Goal: Task Accomplishment & Management: Use online tool/utility

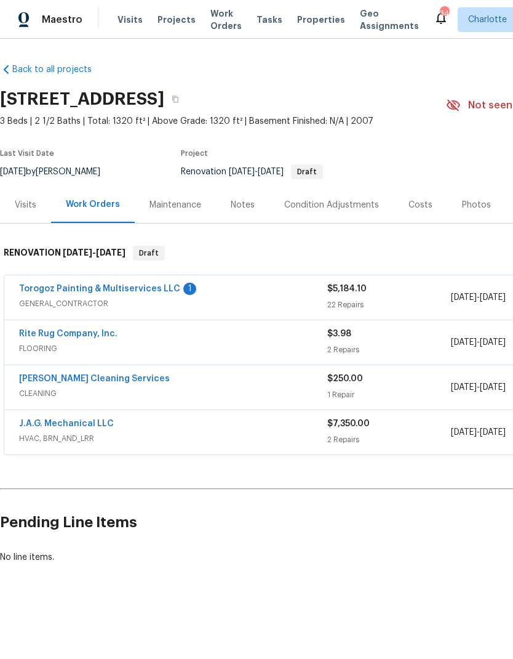
click at [94, 284] on link "Torogoz Painting & Multiservices LLC" at bounding box center [99, 288] width 161 height 9
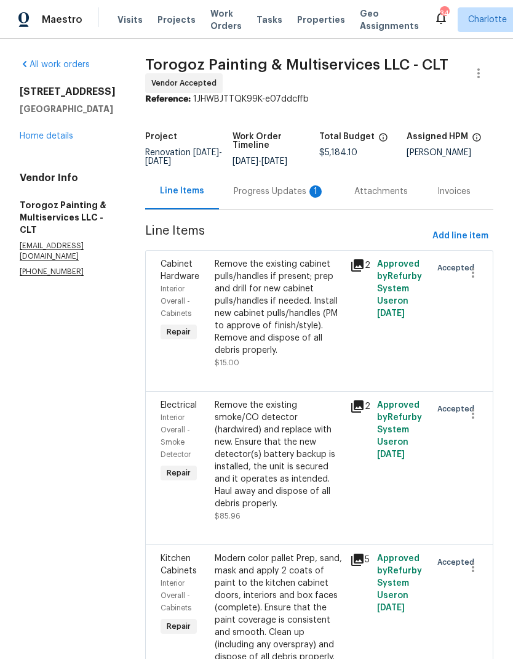
click at [282, 196] on div "Progress Updates 1" at bounding box center [279, 191] width 91 height 12
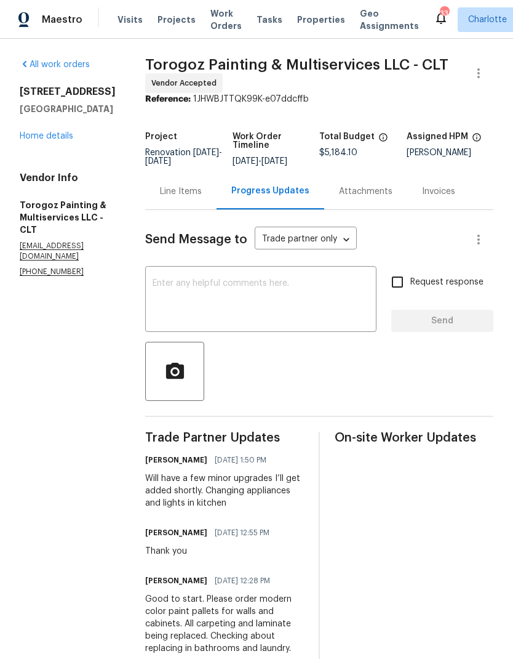
click at [331, 315] on textarea at bounding box center [261, 300] width 217 height 43
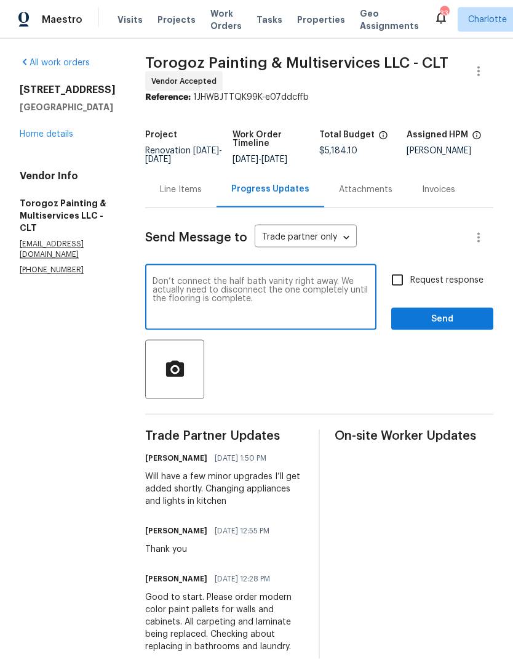
scroll to position [23, 0]
click at [359, 289] on textarea "Don’t connect the half bath vanity right away. We actually need to disconnect t…" at bounding box center [261, 298] width 217 height 43
type textarea "Don’t connect the half bath vanity right away. We actually need to disconnect t…"
click at [438, 267] on label "Request response" at bounding box center [434, 280] width 99 height 26
click at [411, 267] on input "Request response" at bounding box center [398, 280] width 26 height 26
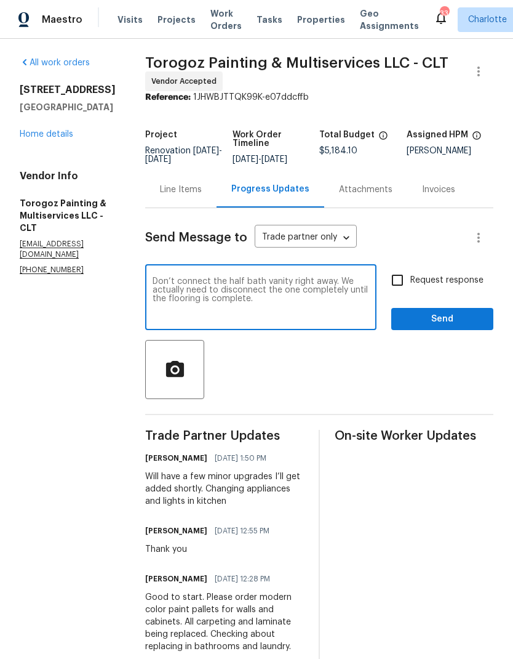
checkbox input "true"
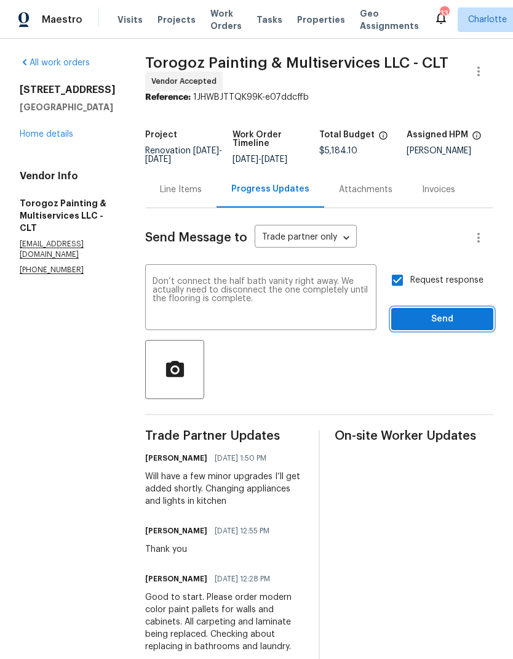
click at [446, 312] on button "Send" at bounding box center [443, 319] width 102 height 23
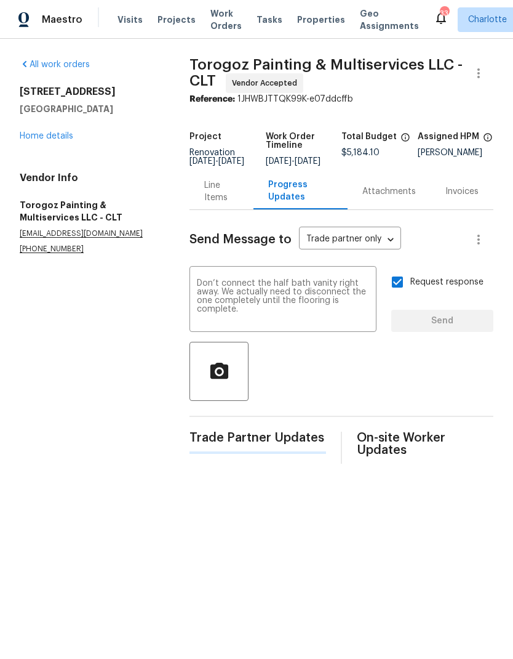
scroll to position [0, 0]
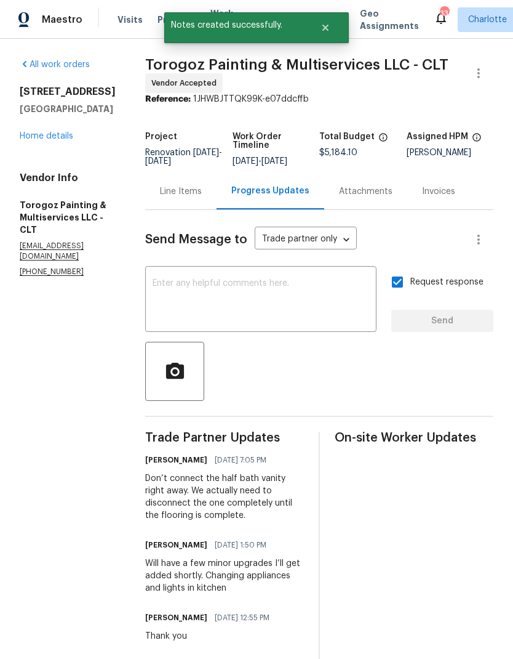
click at [207, 209] on div "Line Items" at bounding box center [180, 191] width 71 height 36
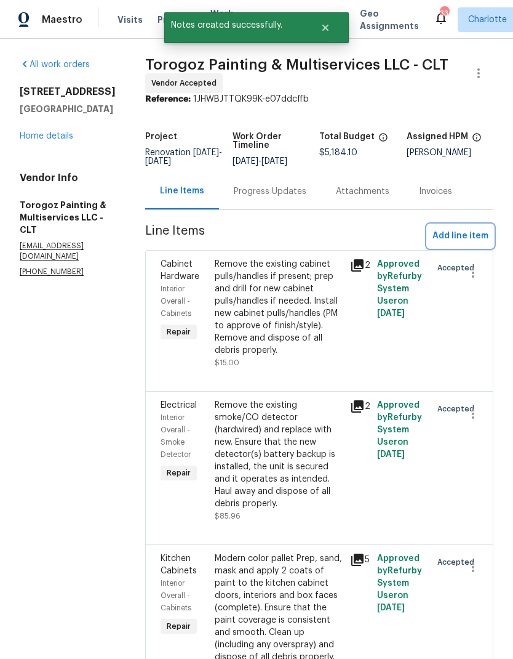
click at [454, 244] on span "Add line item" at bounding box center [461, 235] width 56 height 15
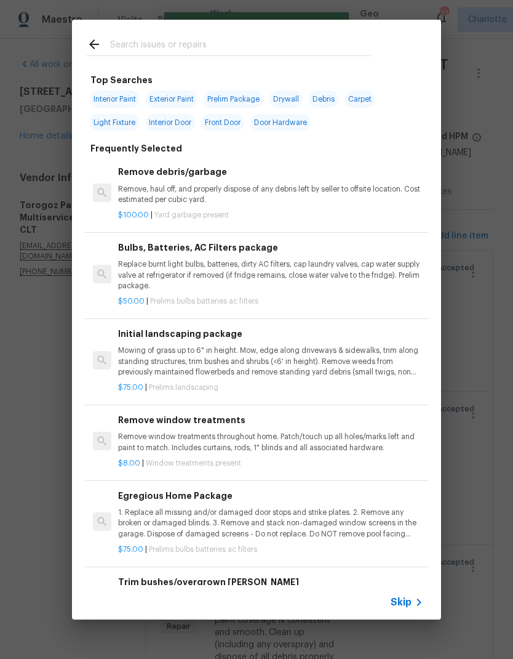
click at [262, 46] on input "text" at bounding box center [240, 46] width 261 height 18
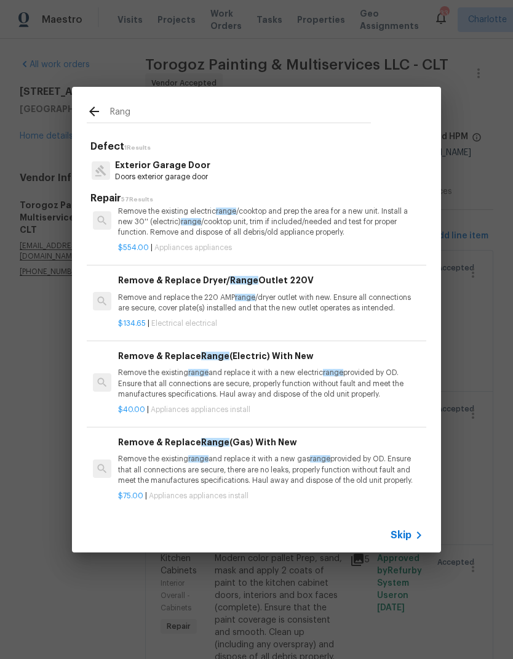
scroll to position [115, 0]
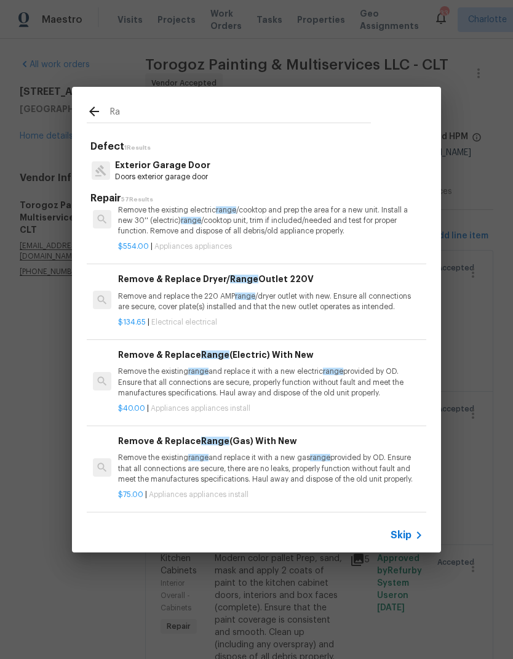
type input "R"
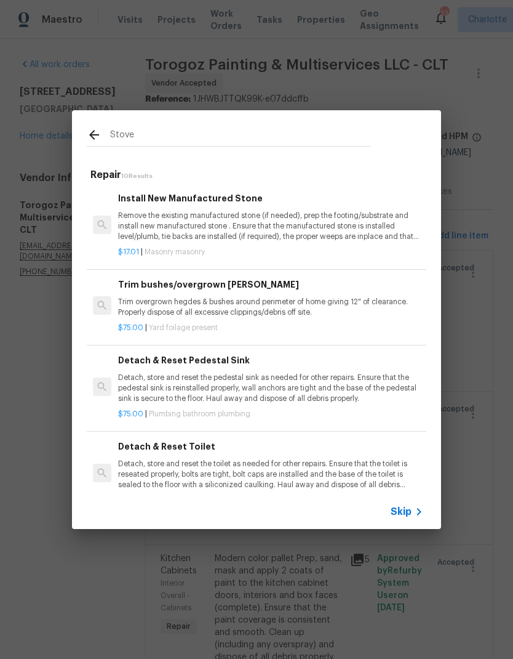
scroll to position [0, 0]
click at [159, 152] on div "Stove" at bounding box center [229, 134] width 314 height 49
click at [164, 145] on input "Stove" at bounding box center [240, 136] width 261 height 18
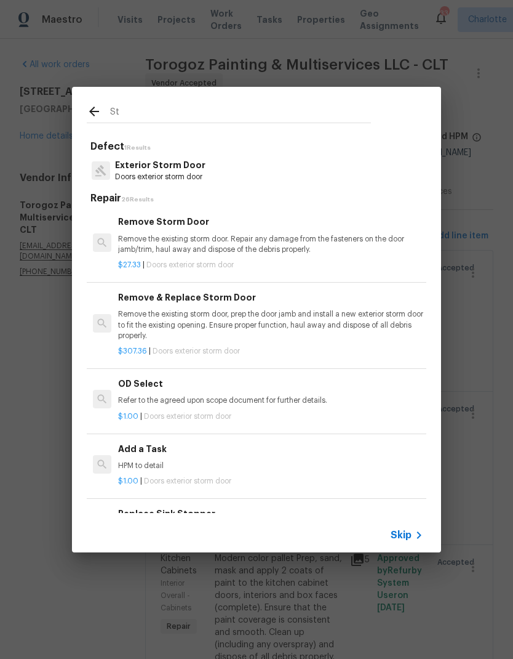
type input "S"
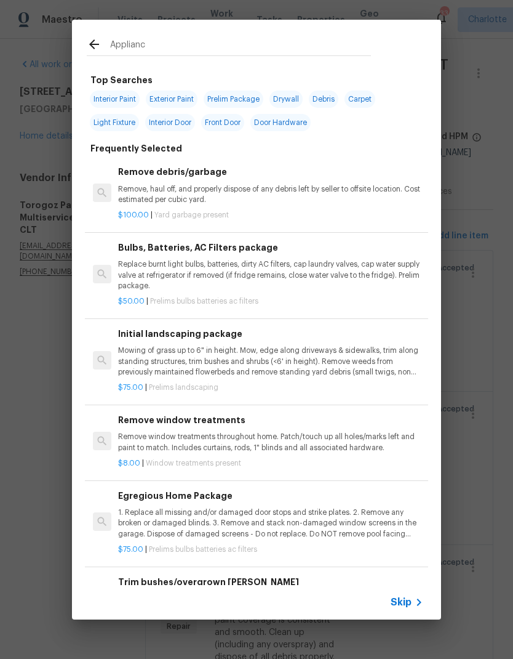
type input "Appliance"
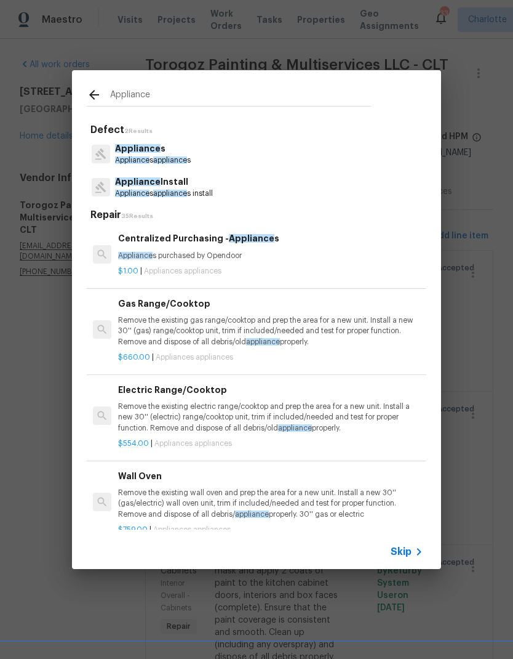
click at [186, 188] on p "Appliance s appliance s install" at bounding box center [164, 193] width 98 height 10
click at [186, 209] on h5 "Repair 35 Results" at bounding box center [259, 215] width 336 height 13
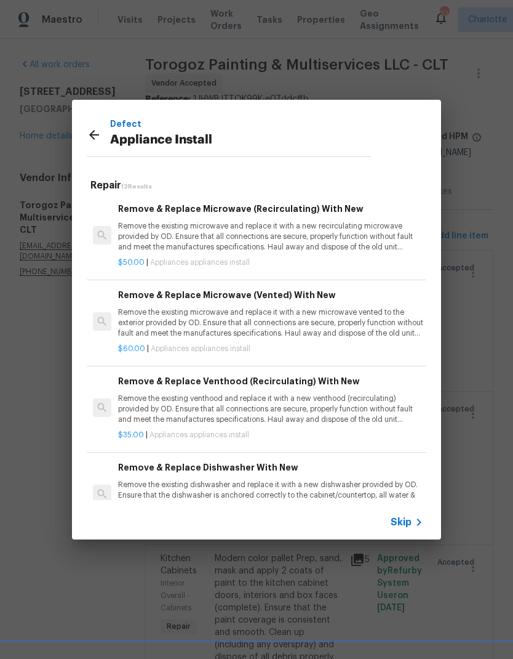
click at [333, 236] on p "Remove the existing microwave and replace it with a new recirculating microwave…" at bounding box center [270, 236] width 305 height 31
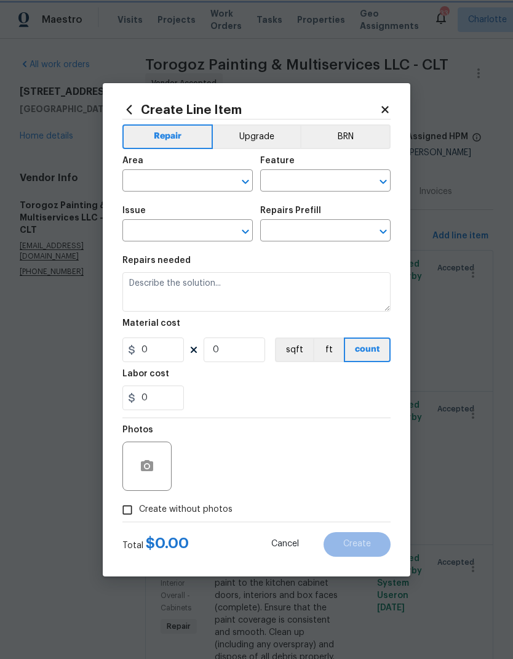
type input "Appliances"
type input "Appliance Install"
type textarea "Remove the existing microwave and replace it with a new recirculating microwave…"
type input "1"
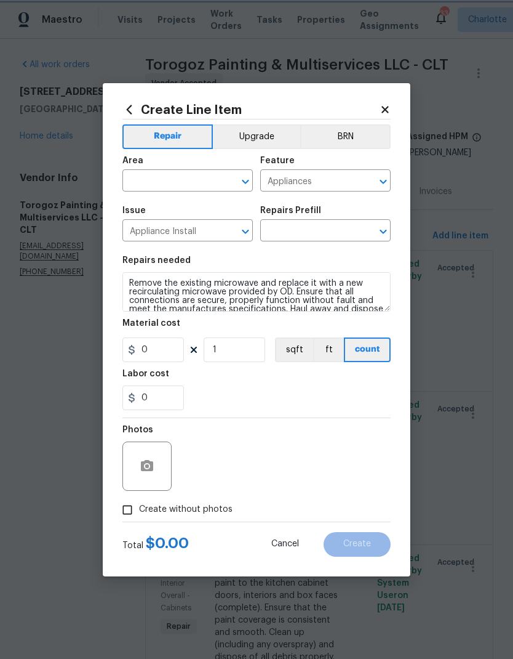
type input "Remove & Replace Microwave (Recirculating) With New $50.00"
type input "50"
click at [261, 133] on button "Upgrade" at bounding box center [257, 136] width 88 height 25
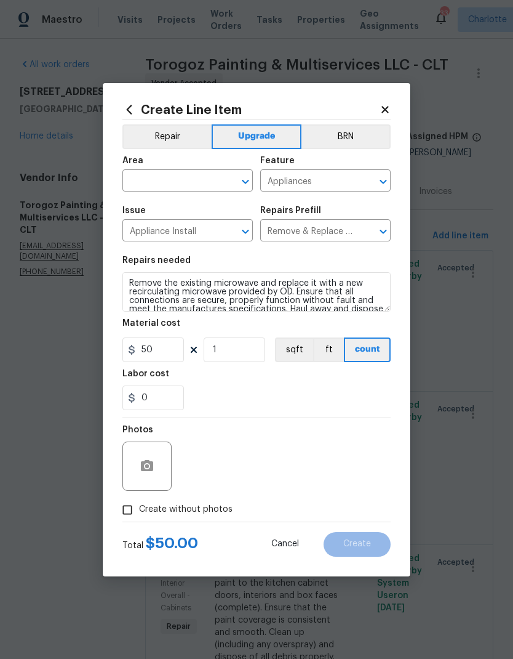
click at [187, 200] on span "Issue Appliance Install ​" at bounding box center [188, 224] width 131 height 50
click at [186, 200] on span "Issue Appliance Install ​" at bounding box center [188, 224] width 131 height 50
click at [204, 212] on div "Issue" at bounding box center [188, 214] width 131 height 16
click at [192, 165] on div "Area" at bounding box center [188, 164] width 131 height 16
click at [184, 183] on input "text" at bounding box center [171, 181] width 96 height 19
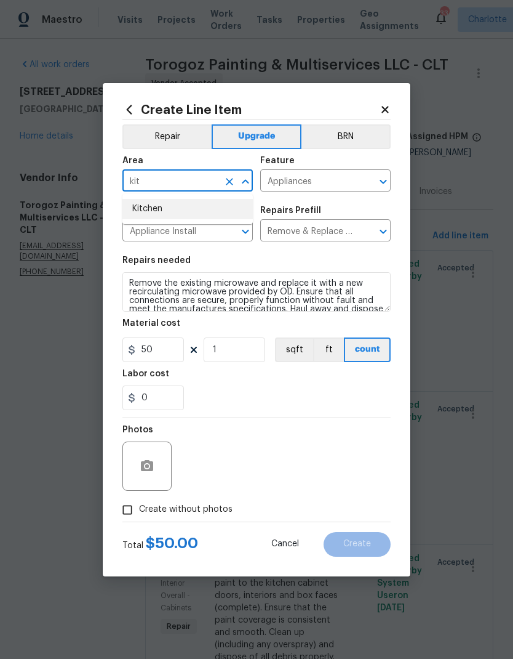
click at [172, 200] on li "Kitchen" at bounding box center [188, 209] width 131 height 20
type input "Kitchen"
click at [315, 380] on div "Labor cost" at bounding box center [257, 377] width 268 height 16
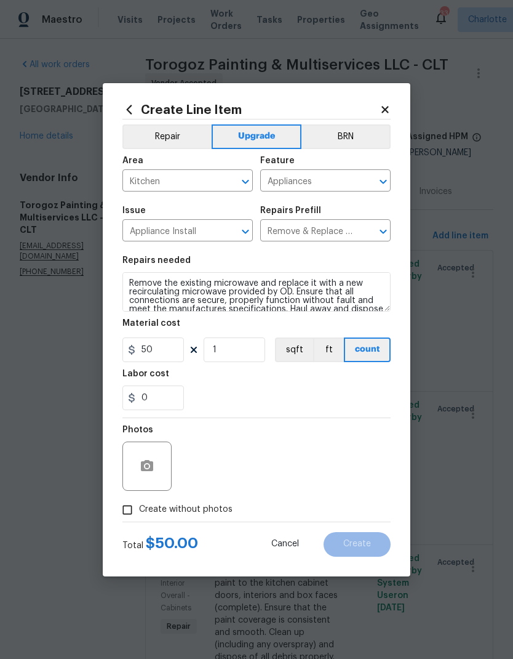
click at [129, 509] on input "Create without photos" at bounding box center [127, 509] width 23 height 23
checkbox input "true"
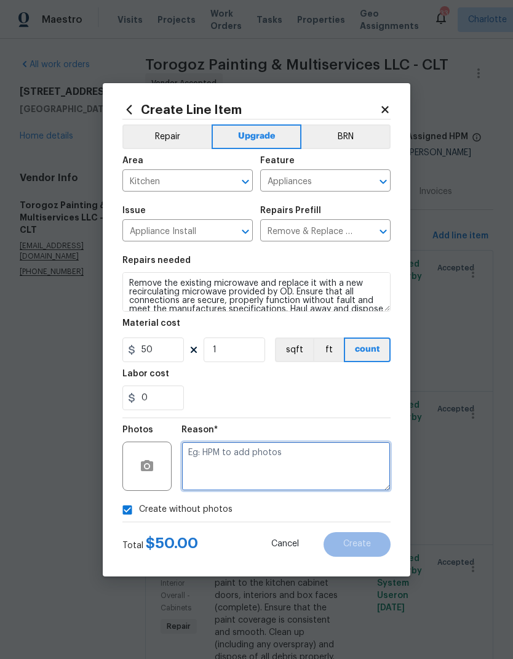
click at [305, 465] on textarea at bounding box center [286, 465] width 209 height 49
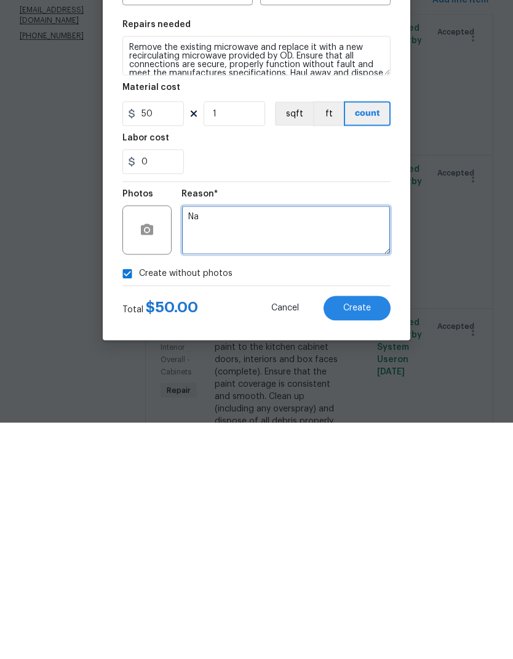
type textarea "Na"
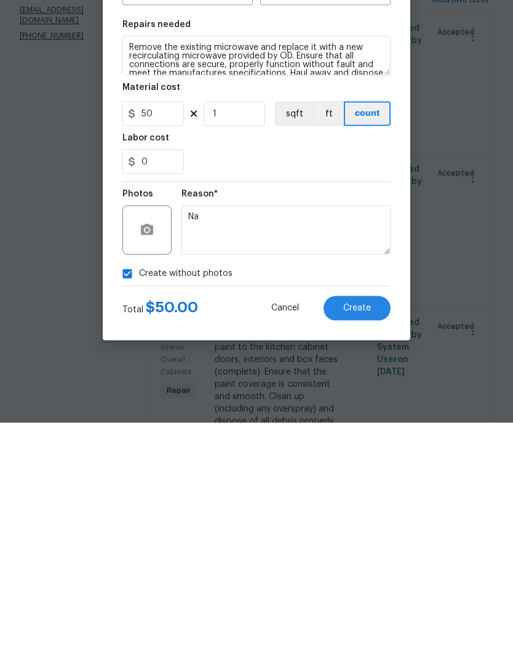
click at [367, 539] on span "Create" at bounding box center [358, 543] width 28 height 9
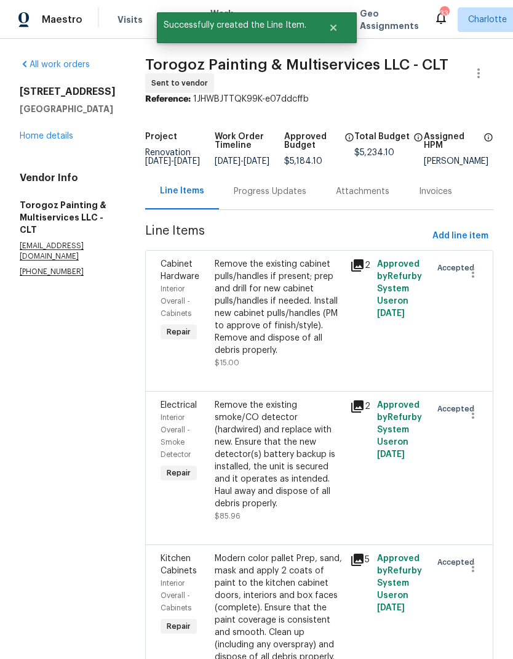
scroll to position [0, 0]
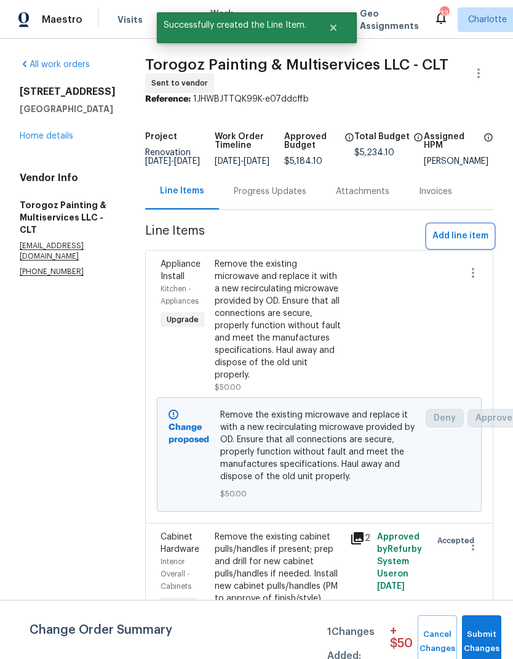
click at [468, 241] on span "Add line item" at bounding box center [461, 235] width 56 height 15
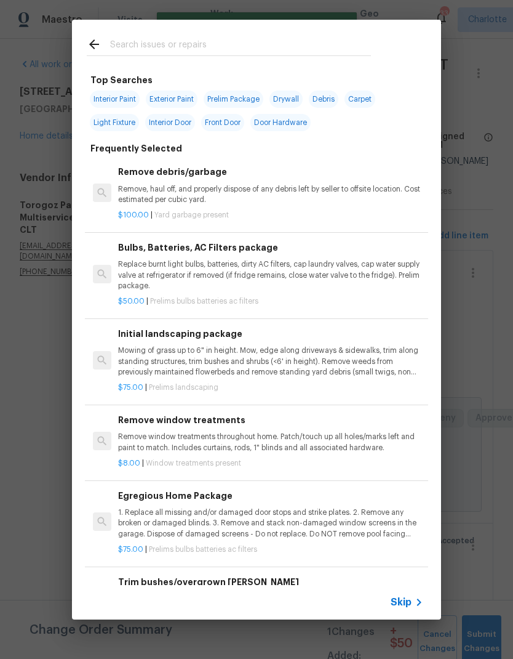
click at [238, 38] on input "text" at bounding box center [240, 46] width 261 height 18
type input "Appliance"
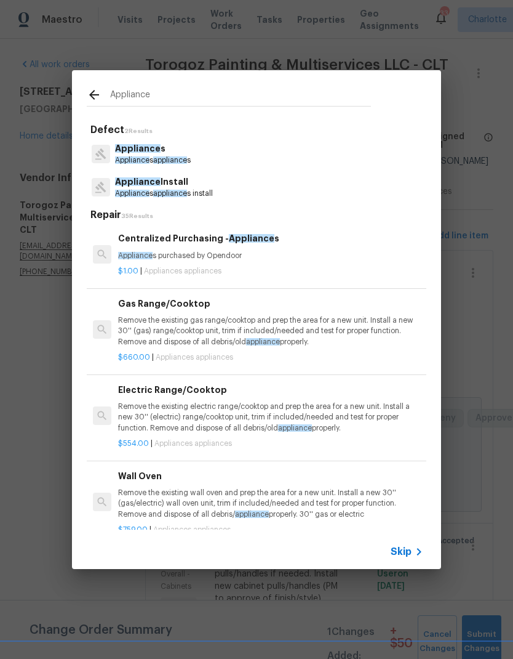
click at [159, 187] on p "Appliance Install" at bounding box center [164, 181] width 98 height 13
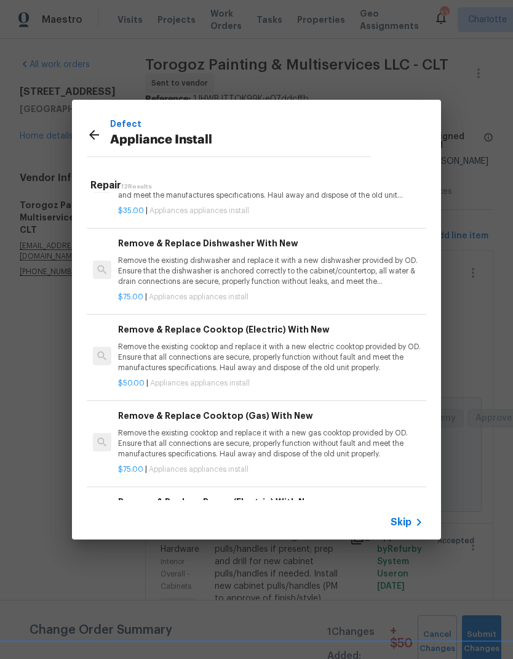
scroll to position [227, 0]
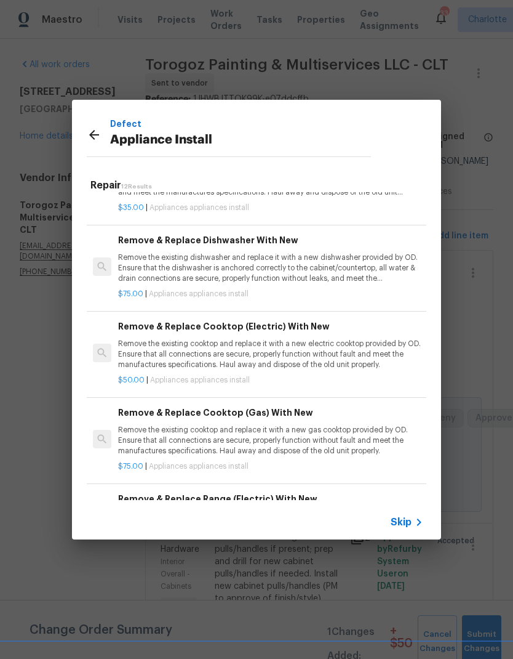
click at [339, 351] on p "Remove the existing cooktop and replace it with a new electric cooktop provided…" at bounding box center [270, 354] width 305 height 31
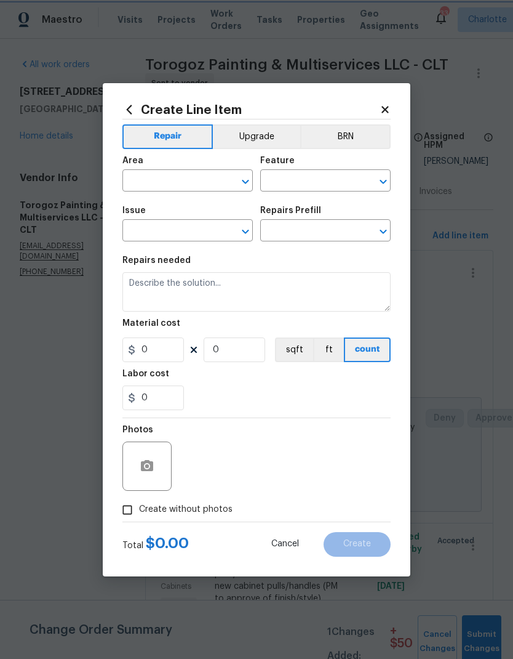
type input "Appliances"
type input "Appliance Install"
type input "Remove & Replace Cooktop (Electric) With New $50.00"
type textarea "Remove the existing cooktop and replace it with a new electric cooktop provided…"
type input "50"
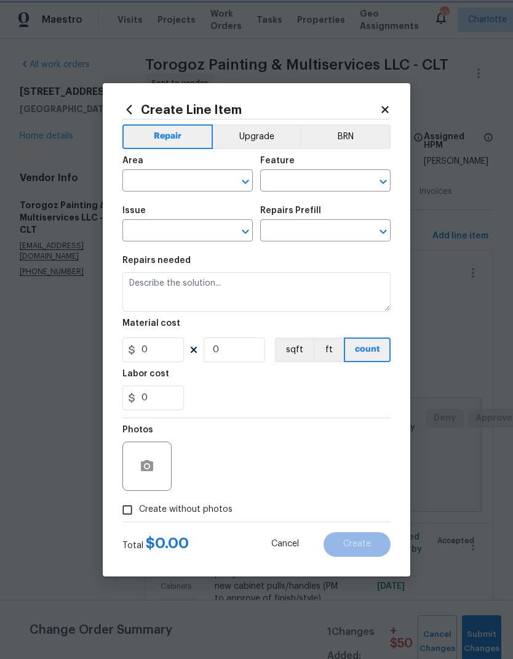
type input "1"
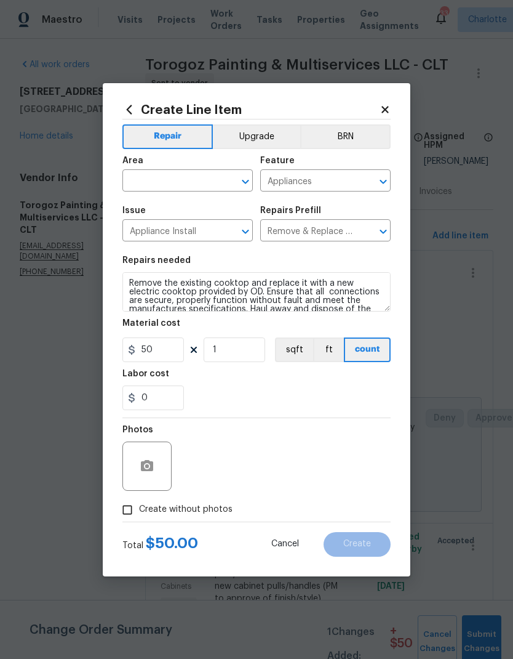
click at [196, 176] on input "text" at bounding box center [171, 181] width 96 height 19
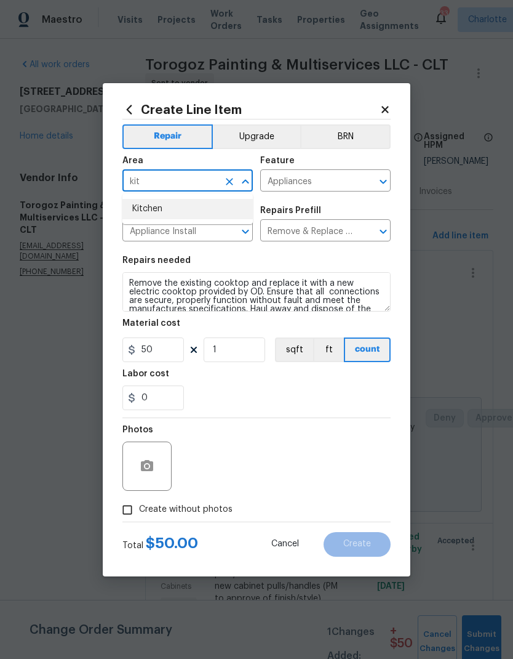
click at [183, 220] on ul "Kitchen" at bounding box center [188, 209] width 131 height 30
click at [151, 203] on li "Kitchen" at bounding box center [188, 209] width 131 height 20
type input "Kitchen"
click at [324, 384] on div "Labor cost" at bounding box center [257, 377] width 268 height 16
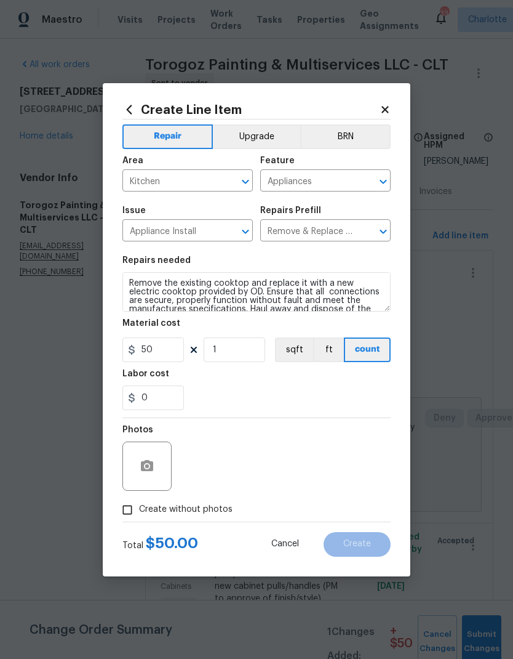
click at [274, 139] on button "Upgrade" at bounding box center [257, 136] width 88 height 25
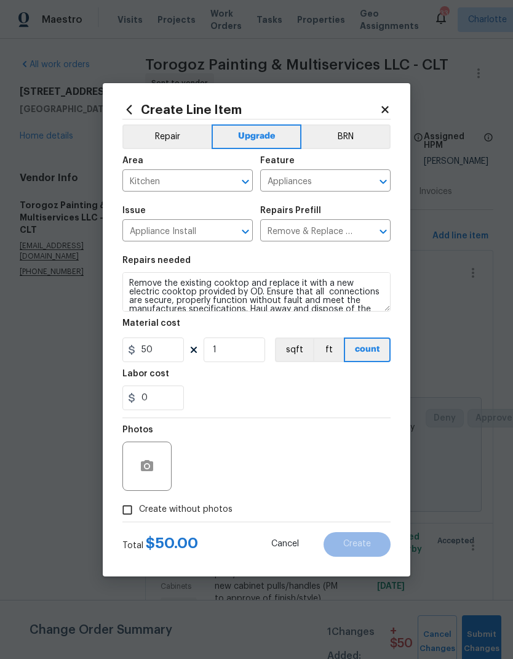
click at [355, 477] on div "Photos" at bounding box center [257, 458] width 268 height 80
click at [131, 508] on input "Create without photos" at bounding box center [127, 509] width 23 height 23
checkbox input "true"
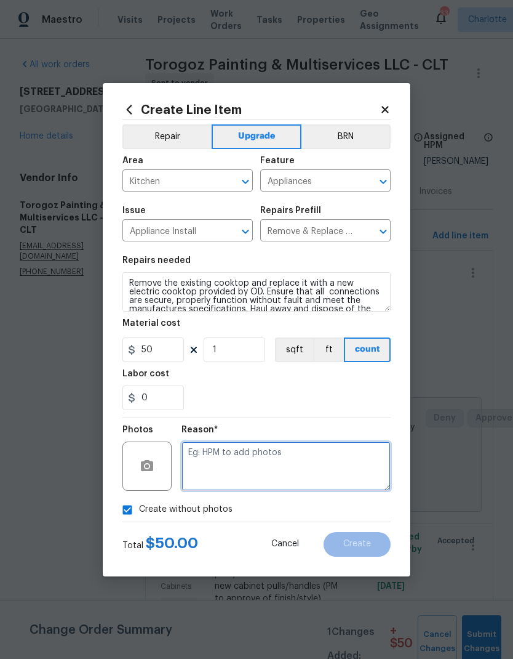
click at [335, 474] on textarea at bounding box center [286, 465] width 209 height 49
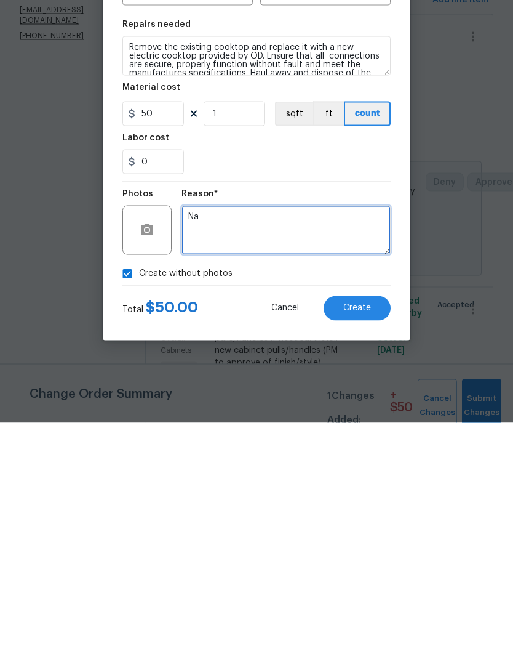
type textarea "Na"
click at [377, 532] on button "Create" at bounding box center [357, 544] width 67 height 25
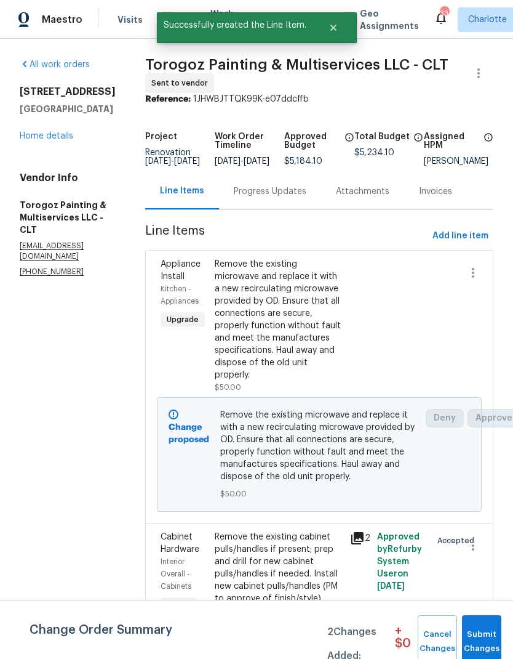
scroll to position [0, 0]
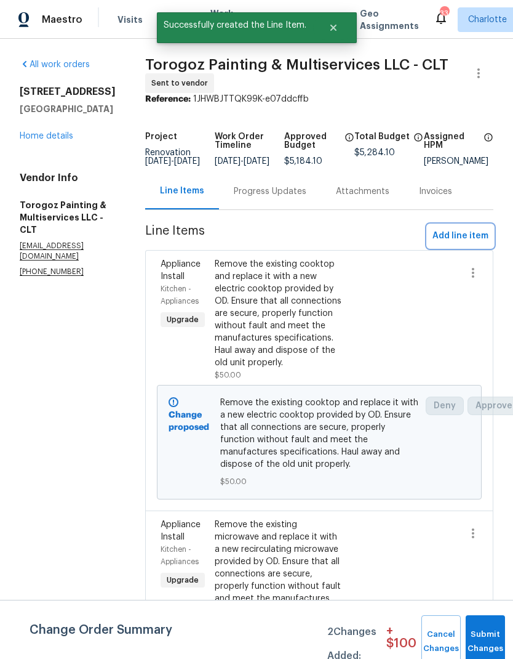
click at [453, 244] on span "Add line item" at bounding box center [461, 235] width 56 height 15
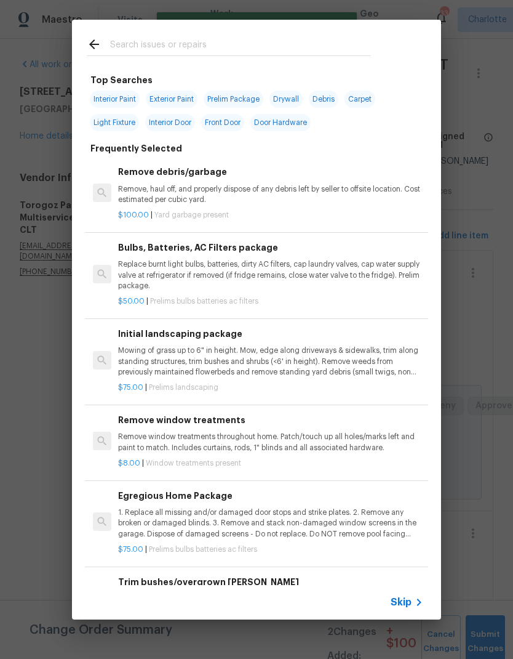
click at [214, 43] on input "text" at bounding box center [240, 46] width 261 height 18
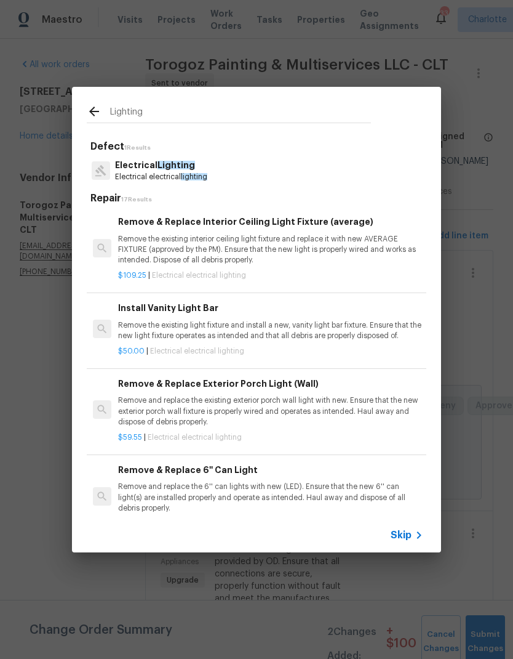
type input "Lighting"
click at [231, 166] on div "Electrical Lighting Electrical electrical lighting" at bounding box center [257, 170] width 340 height 33
click at [231, 165] on div "Electrical Lighting Electrical electrical lighting" at bounding box center [257, 170] width 340 height 33
click at [148, 179] on p "Electrical electrical lighting" at bounding box center [161, 177] width 92 height 10
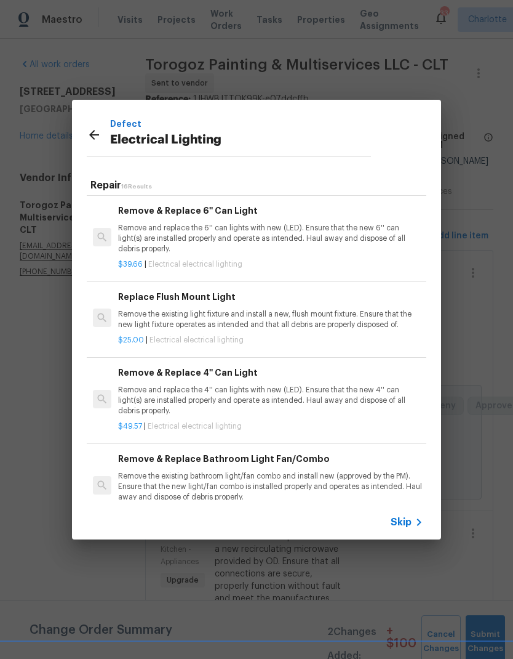
scroll to position [246, 1]
click at [372, 235] on p "Remove and replace the 6'' can lights with new (LED). Ensure that the new 6'' c…" at bounding box center [270, 238] width 305 height 31
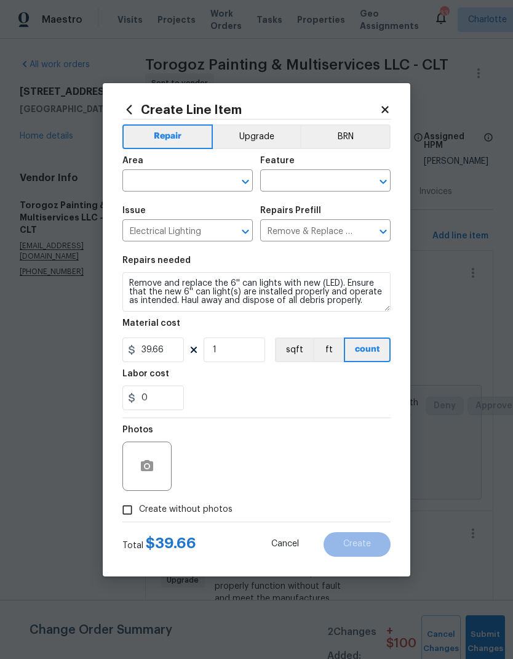
click at [141, 176] on input "text" at bounding box center [171, 181] width 96 height 19
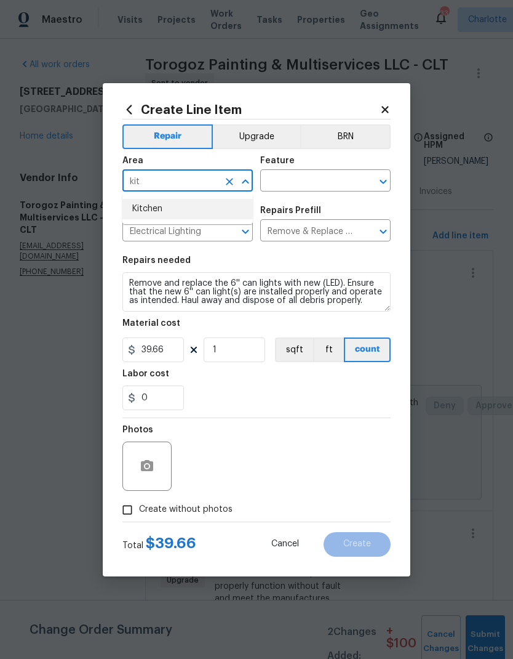
click at [150, 209] on li "Kitchen" at bounding box center [188, 209] width 131 height 20
type input "Kitchen"
click at [334, 177] on input "text" at bounding box center [308, 181] width 96 height 19
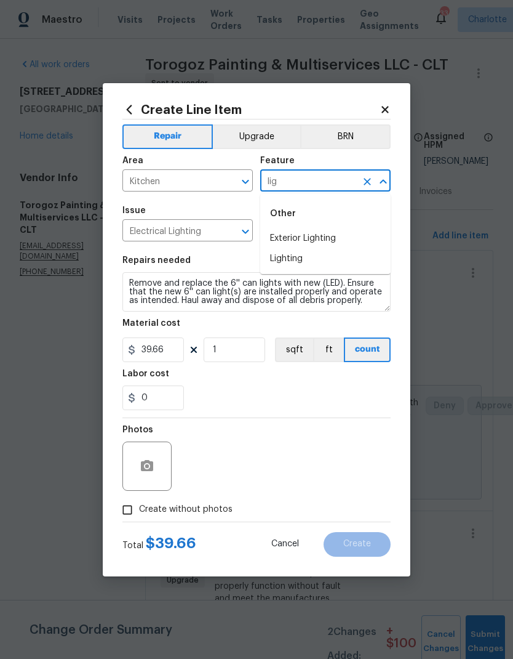
click at [315, 265] on li "Lighting" at bounding box center [325, 259] width 131 height 20
type input "Lighting"
click at [244, 349] on input "1" at bounding box center [235, 349] width 62 height 25
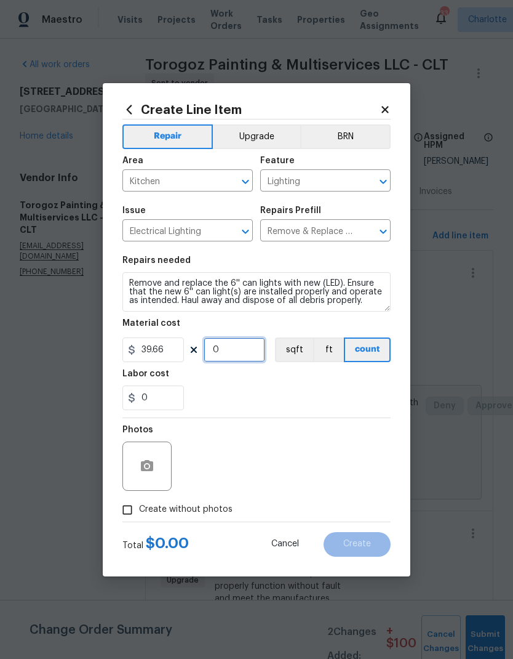
type input "4"
click at [309, 397] on div "0" at bounding box center [257, 397] width 268 height 25
click at [157, 456] on button "button" at bounding box center [147, 466] width 30 height 30
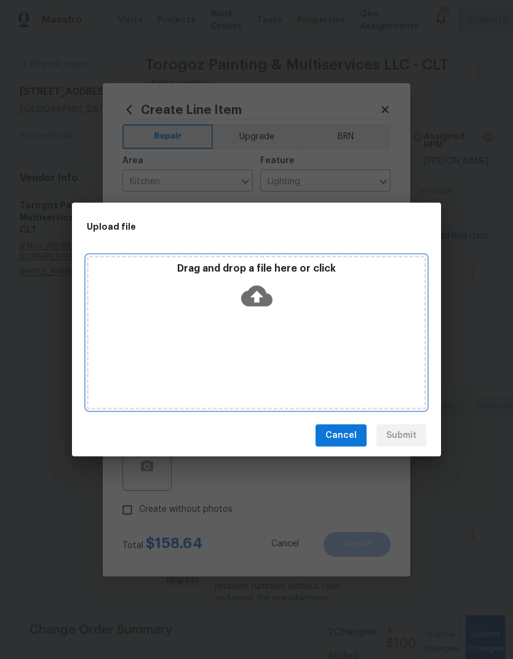
click at [254, 299] on icon at bounding box center [256, 296] width 31 height 21
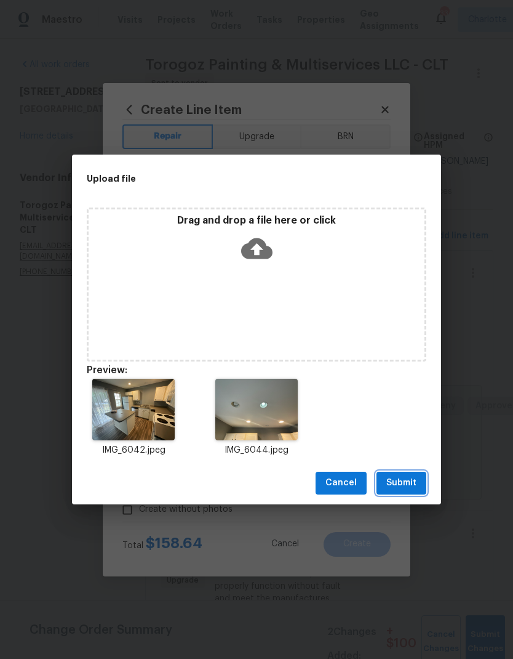
click at [411, 488] on span "Submit" at bounding box center [402, 482] width 30 height 15
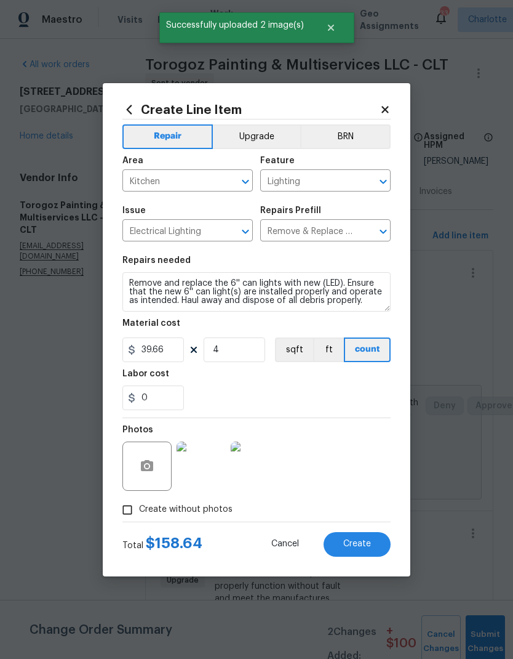
click at [378, 548] on button "Create" at bounding box center [357, 544] width 67 height 25
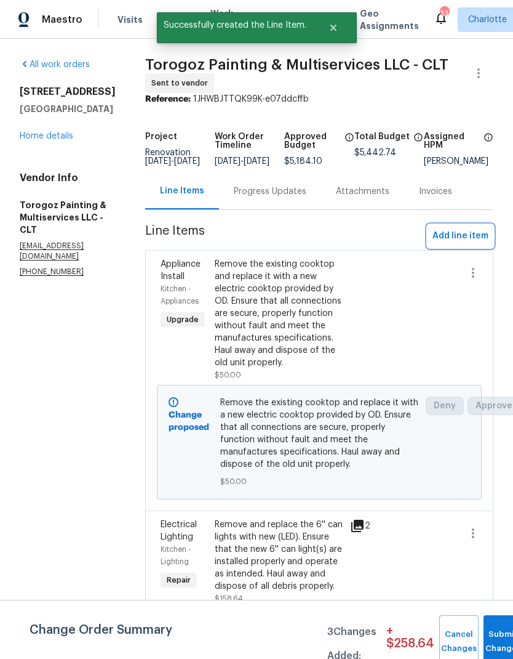
click at [476, 244] on span "Add line item" at bounding box center [461, 235] width 56 height 15
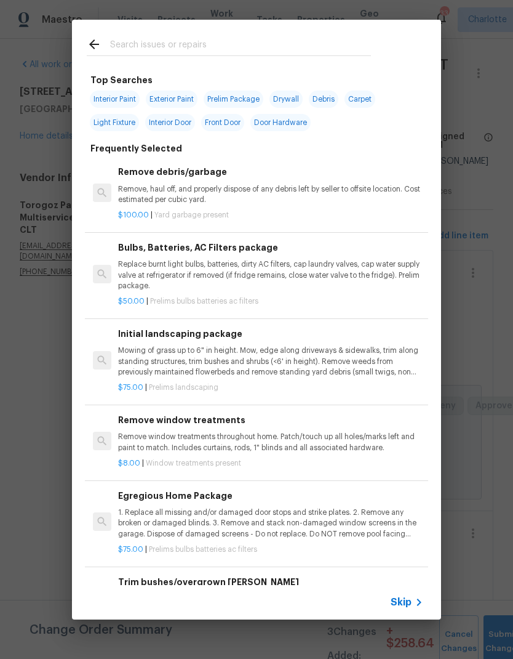
click at [215, 23] on div at bounding box center [229, 44] width 314 height 49
click at [129, 38] on input "text" at bounding box center [240, 46] width 261 height 18
type input "Light"
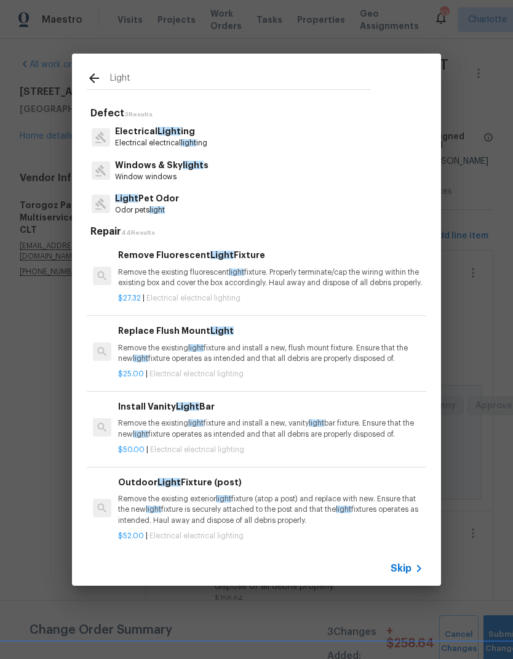
click at [200, 132] on p "Electrical Light ing" at bounding box center [161, 131] width 92 height 13
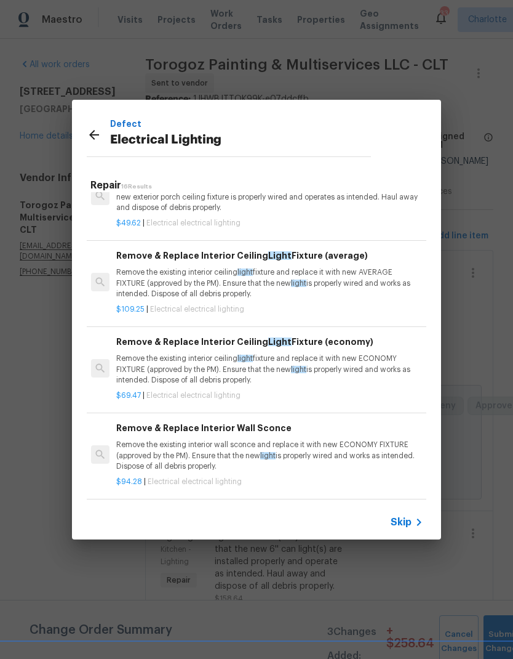
scroll to position [871, 1]
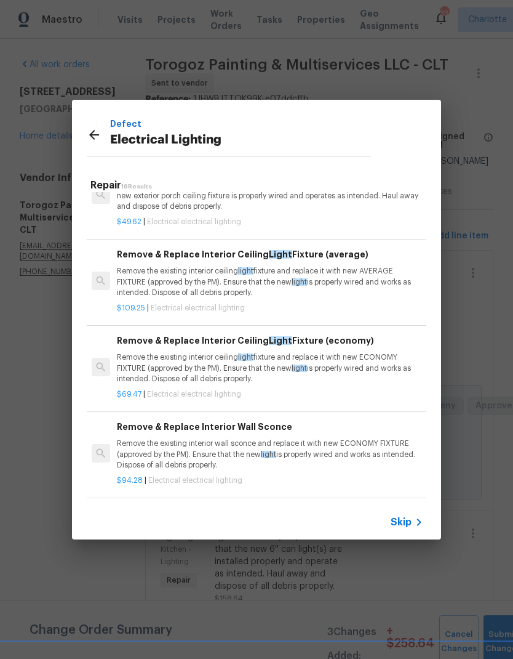
click at [356, 365] on p "Remove the existing interior ceiling light fixture and replace it with new ECON…" at bounding box center [269, 367] width 305 height 31
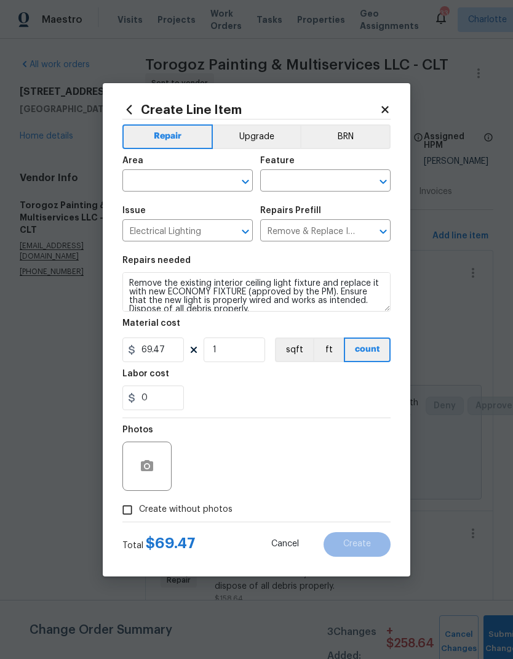
click at [266, 136] on button "Upgrade" at bounding box center [257, 136] width 88 height 25
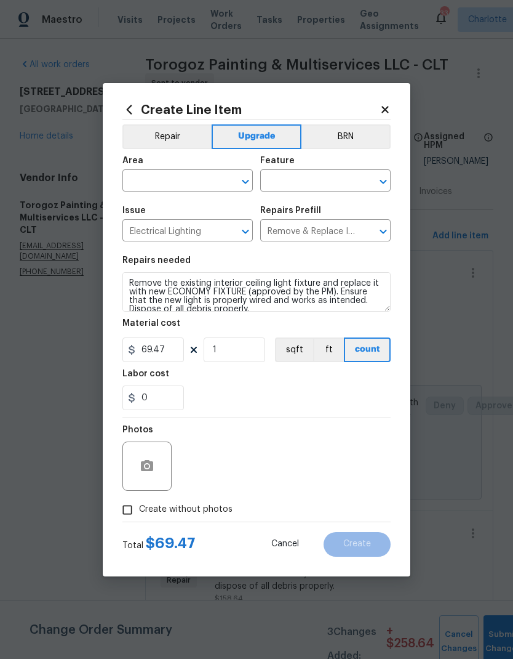
click at [148, 181] on input "text" at bounding box center [171, 181] width 96 height 19
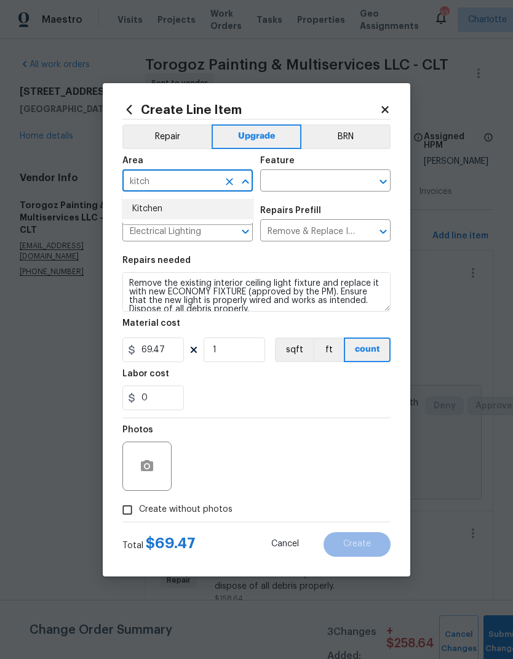
click at [147, 209] on li "Kitchen" at bounding box center [188, 209] width 131 height 20
type input "Kitchen"
click at [329, 188] on input "text" at bounding box center [308, 181] width 96 height 19
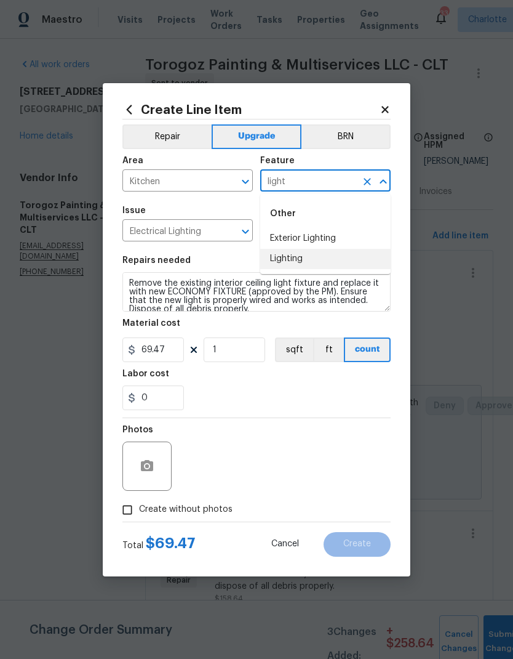
click at [299, 260] on li "Lighting" at bounding box center [325, 259] width 131 height 20
type input "Lighting"
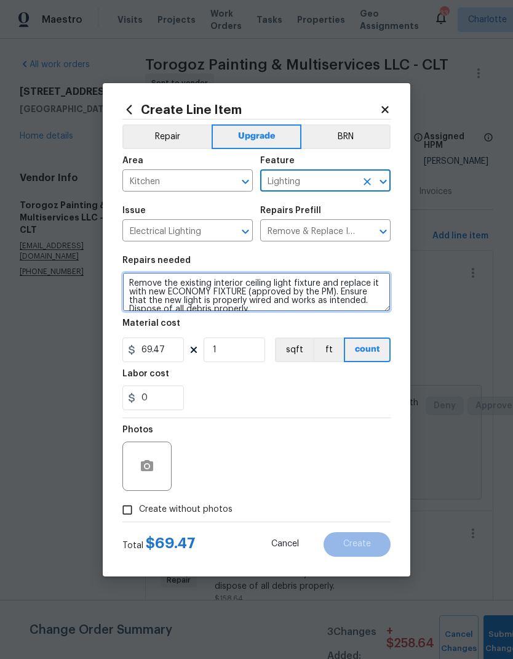
click at [126, 284] on textarea "Remove the existing interior ceiling light fixture and replace it with new ECON…" at bounding box center [257, 291] width 268 height 39
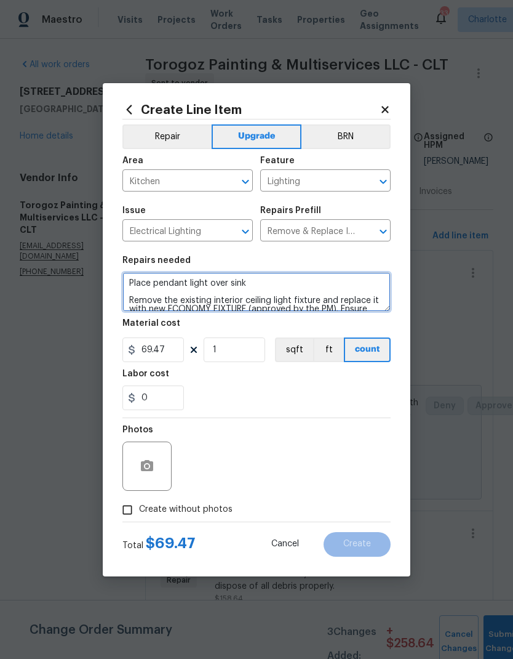
type textarea "Place pendant light over sink Remove the existing interior ceiling light fixtur…"
click at [342, 371] on div "Labor cost" at bounding box center [257, 377] width 268 height 16
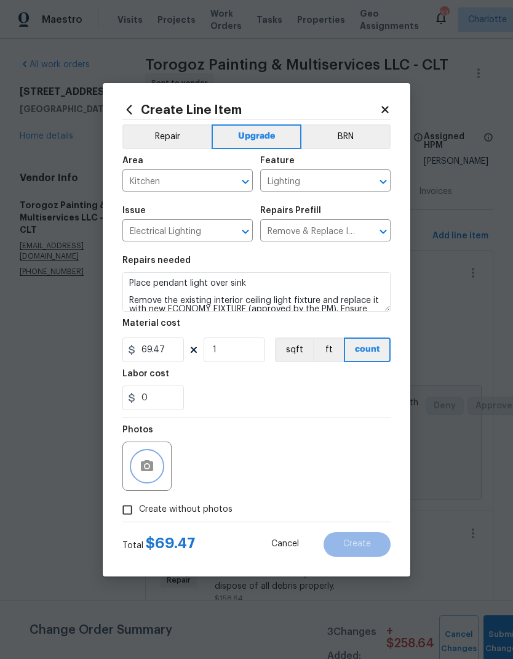
click at [147, 460] on icon "button" at bounding box center [147, 466] width 15 height 15
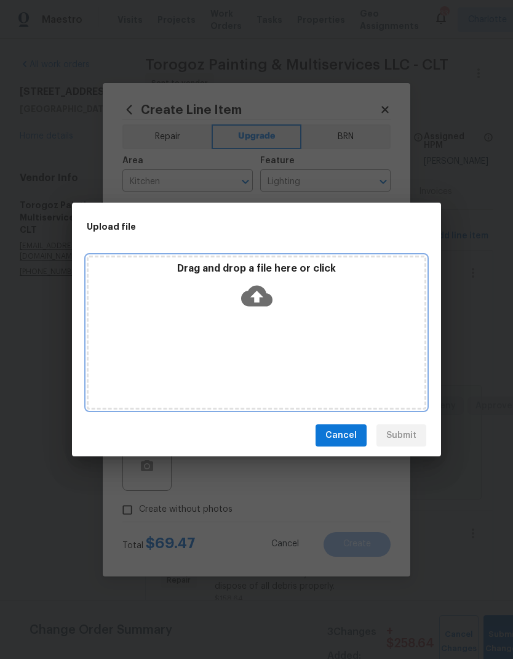
click at [252, 286] on icon at bounding box center [256, 295] width 31 height 31
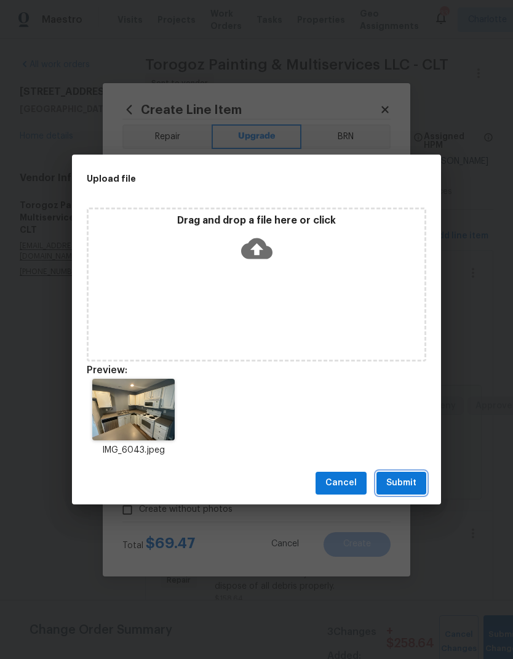
click at [410, 487] on span "Submit" at bounding box center [402, 482] width 30 height 15
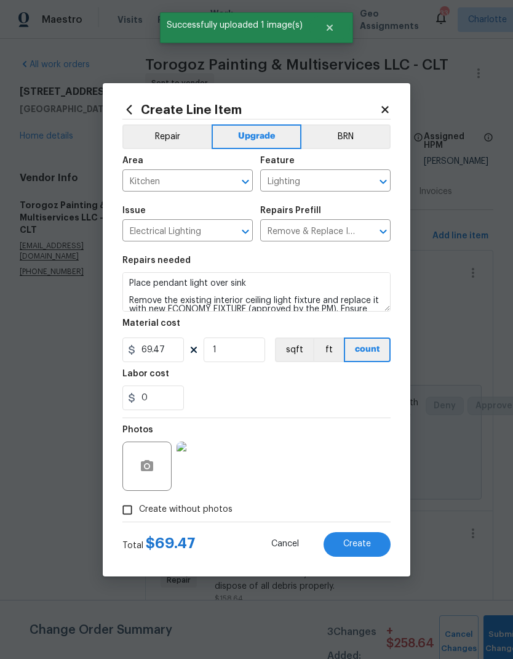
click at [374, 541] on button "Create" at bounding box center [357, 544] width 67 height 25
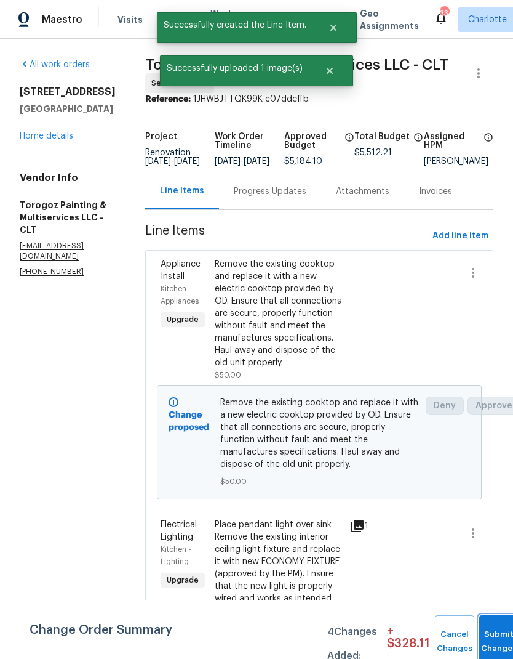
click at [487, 628] on button "Submit Changes" at bounding box center [499, 641] width 39 height 53
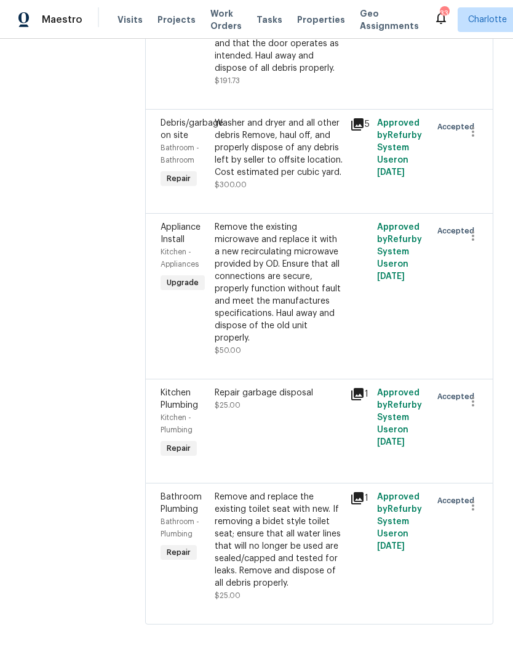
scroll to position [4013, 0]
click at [321, 179] on div "Washer and dryer and all other debris Remove, haul off, and properly dispose of…" at bounding box center [279, 148] width 128 height 62
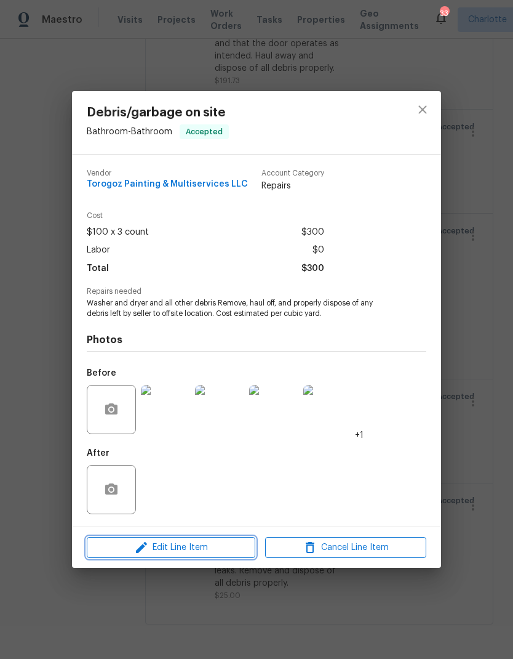
click at [224, 552] on span "Edit Line Item" at bounding box center [171, 547] width 161 height 15
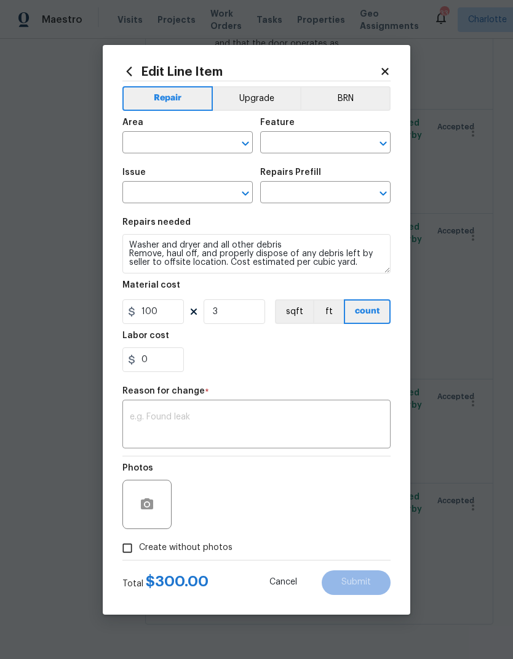
type input "Bathroom"
type input "Debris/garbage on site"
type input "Remove debris/garbage $100.00"
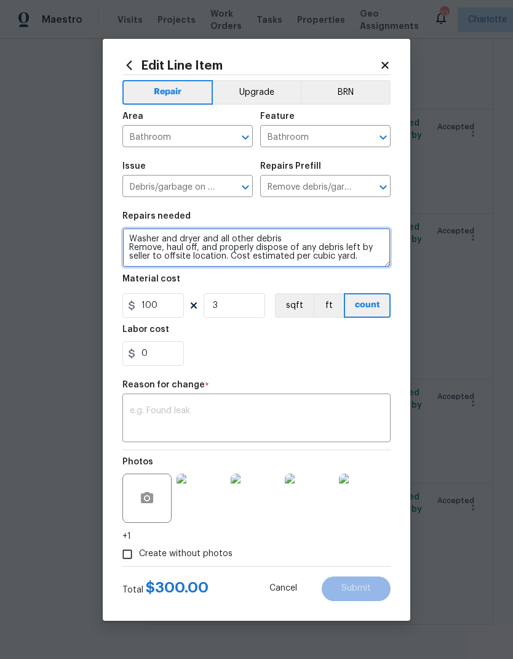
click at [123, 237] on textarea "Washer and dryer and all other debris Remove, haul off, and properly dispose of…" at bounding box center [257, 247] width 268 height 39
type textarea "Refrigerator, Washer and dryer and all other debris Remove, haul off, and prope…"
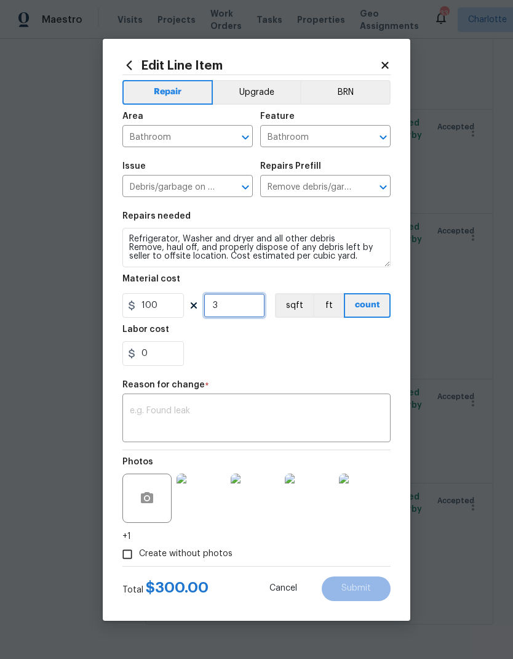
click at [219, 301] on input "3" at bounding box center [235, 305] width 62 height 25
type input "4"
click at [352, 370] on section "Repairs needed Refrigerator, Washer and dryer and all other debris Remove, haul…" at bounding box center [257, 288] width 268 height 169
click at [339, 419] on textarea at bounding box center [257, 419] width 254 height 26
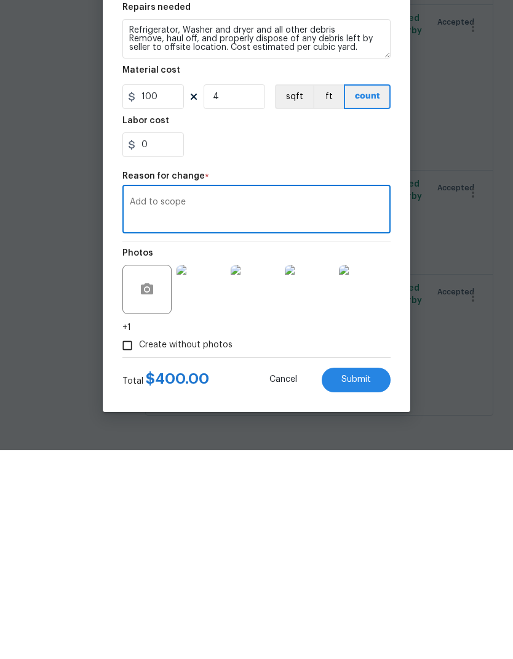
type textarea "Add to scope"
click at [379, 341] on div "0" at bounding box center [257, 353] width 268 height 25
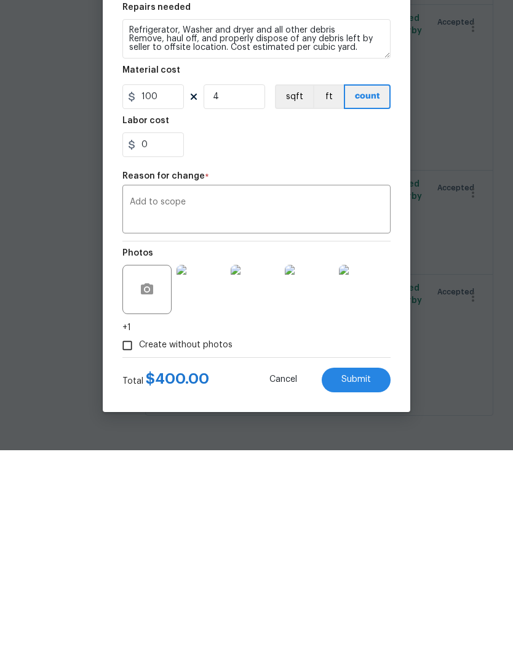
scroll to position [49, 0]
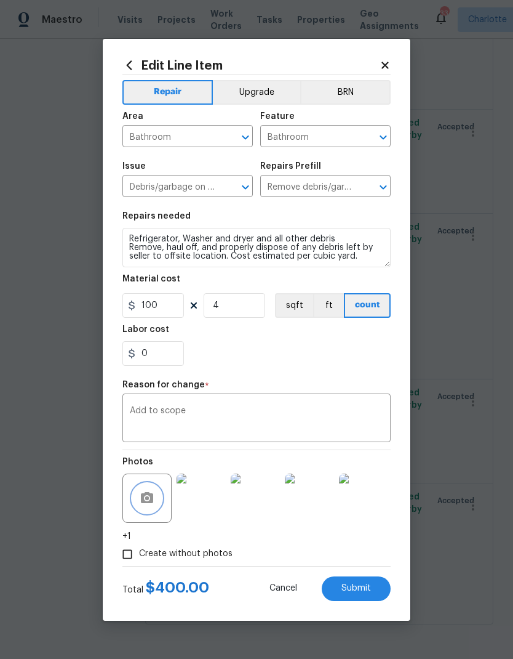
click at [149, 497] on icon "button" at bounding box center [147, 498] width 15 height 15
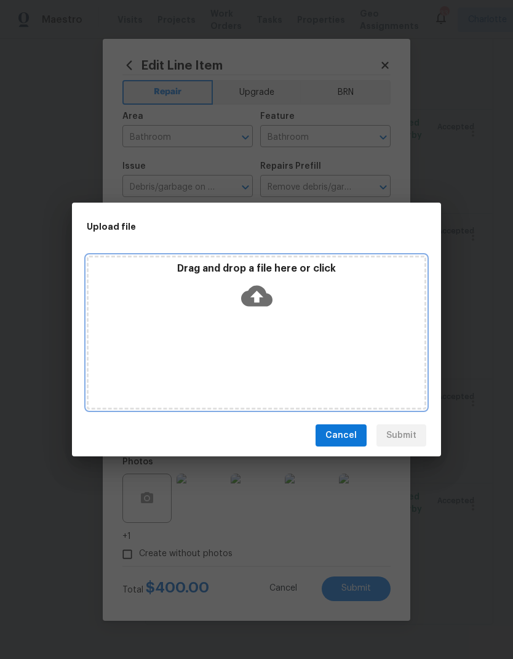
click at [268, 280] on icon at bounding box center [256, 295] width 31 height 31
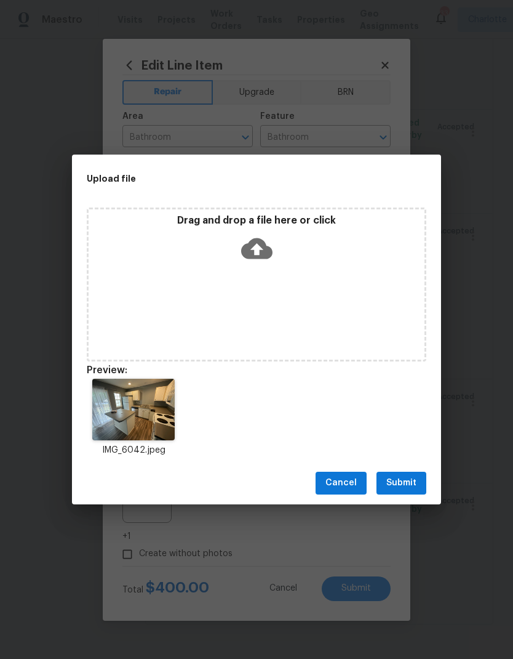
click at [413, 488] on span "Submit" at bounding box center [402, 482] width 30 height 15
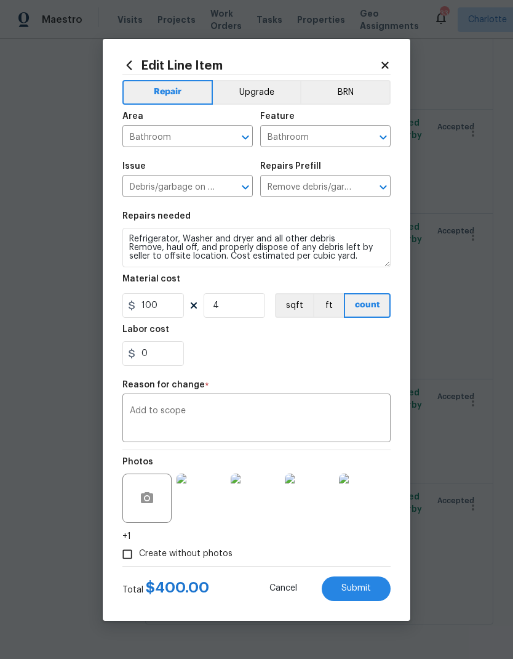
click at [369, 592] on span "Submit" at bounding box center [357, 588] width 30 height 9
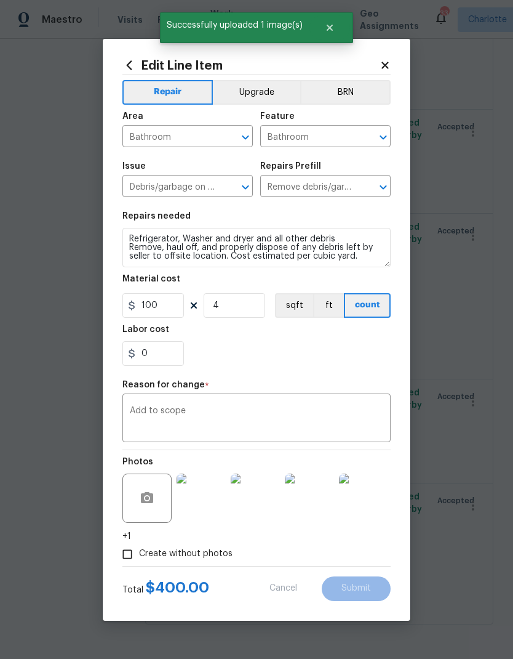
type textarea "Washer and dryer and all other debris Remove, haul off, and properly dispose of…"
type input "3"
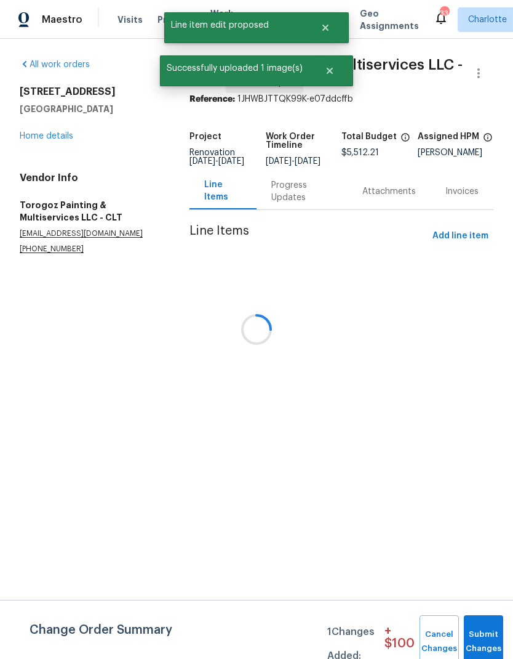
scroll to position [0, 0]
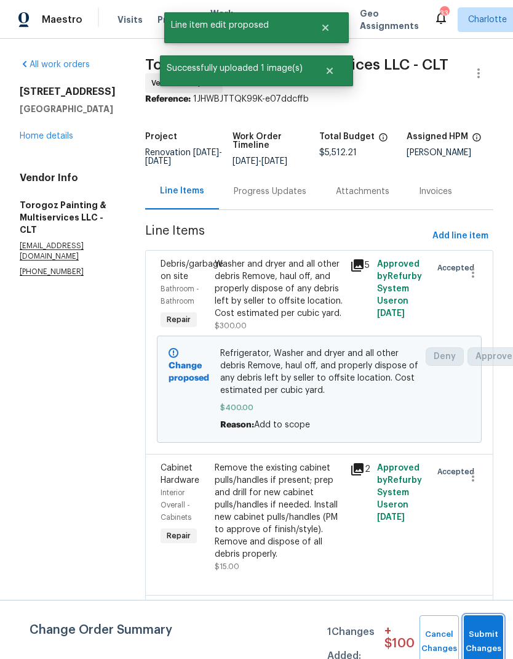
click at [484, 632] on button "Submit Changes" at bounding box center [483, 641] width 39 height 53
